Goal: Download file/media

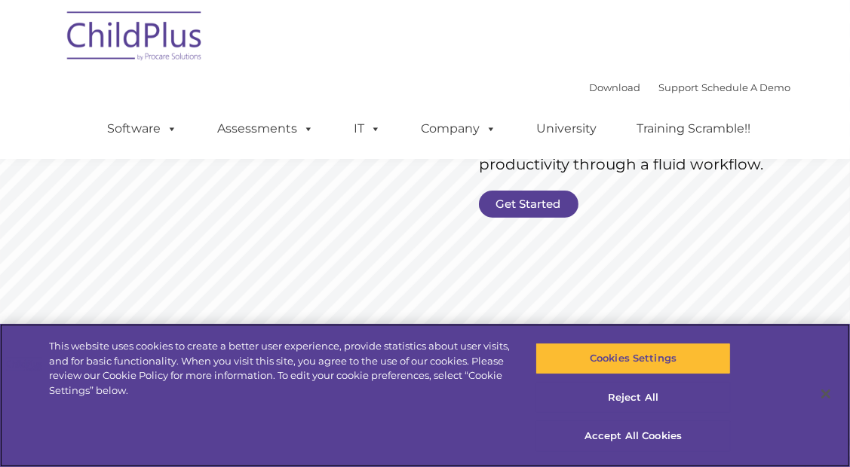
scroll to position [271, 0]
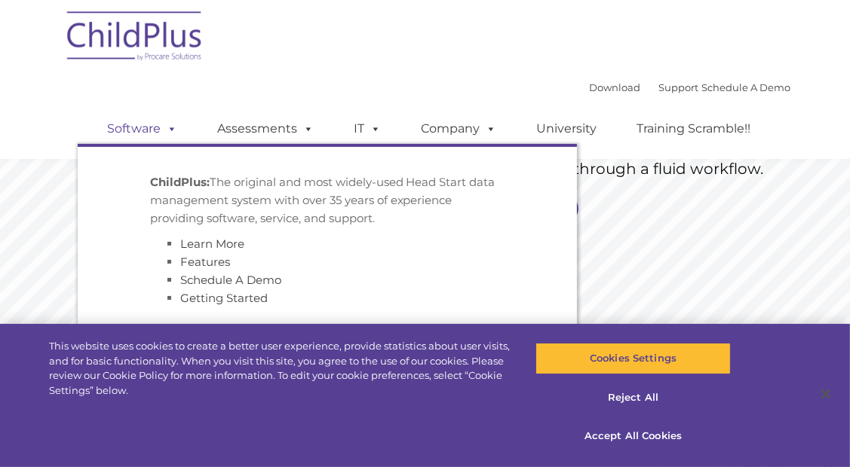
click at [154, 129] on link "Software" at bounding box center [143, 129] width 100 height 30
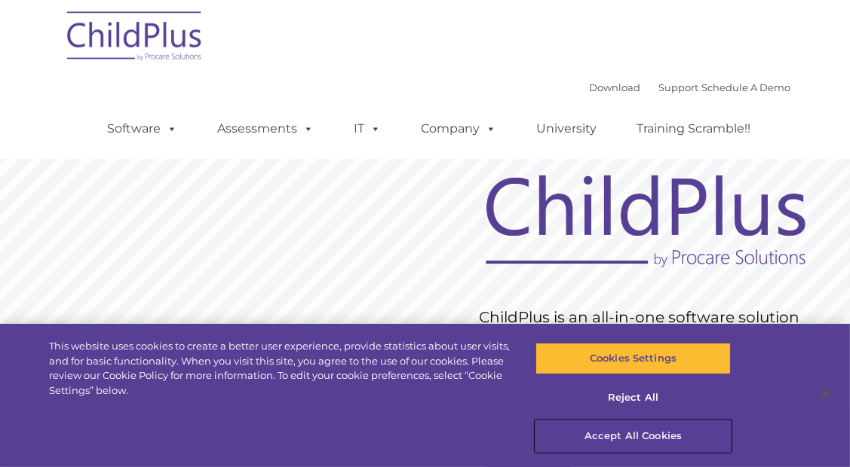
click at [623, 433] on button "Accept All Cookies" at bounding box center [632, 437] width 195 height 32
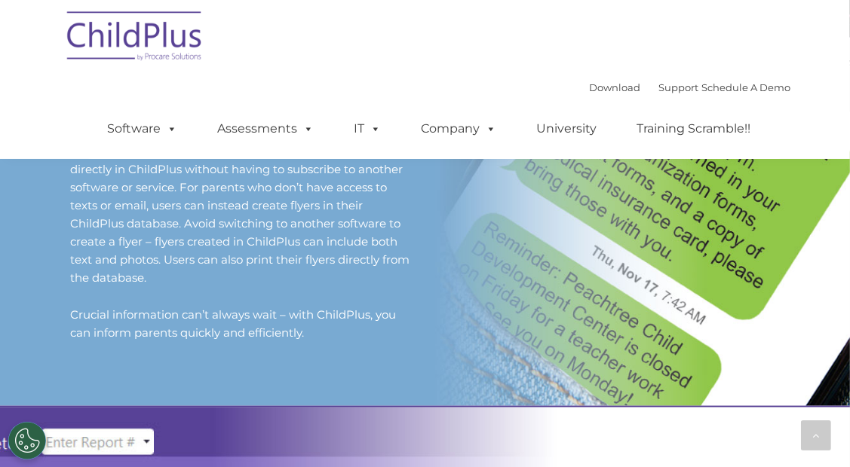
scroll to position [1351, 0]
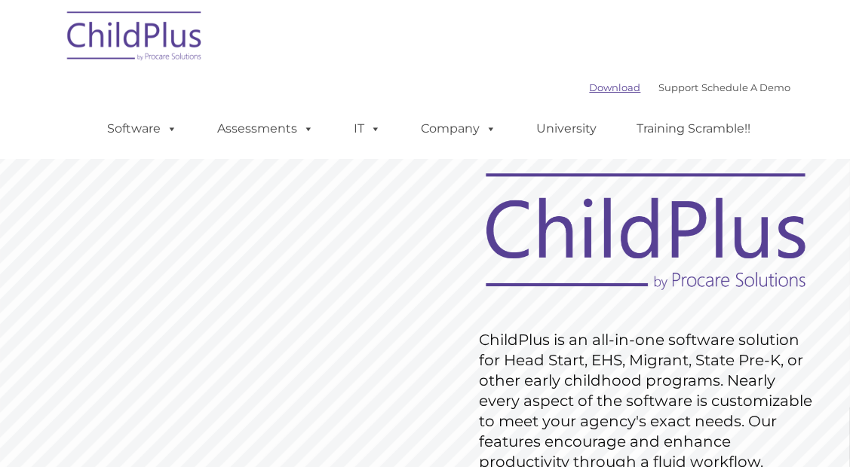
click at [590, 88] on link "Download" at bounding box center [615, 87] width 51 height 12
